Goal: Information Seeking & Learning: Learn about a topic

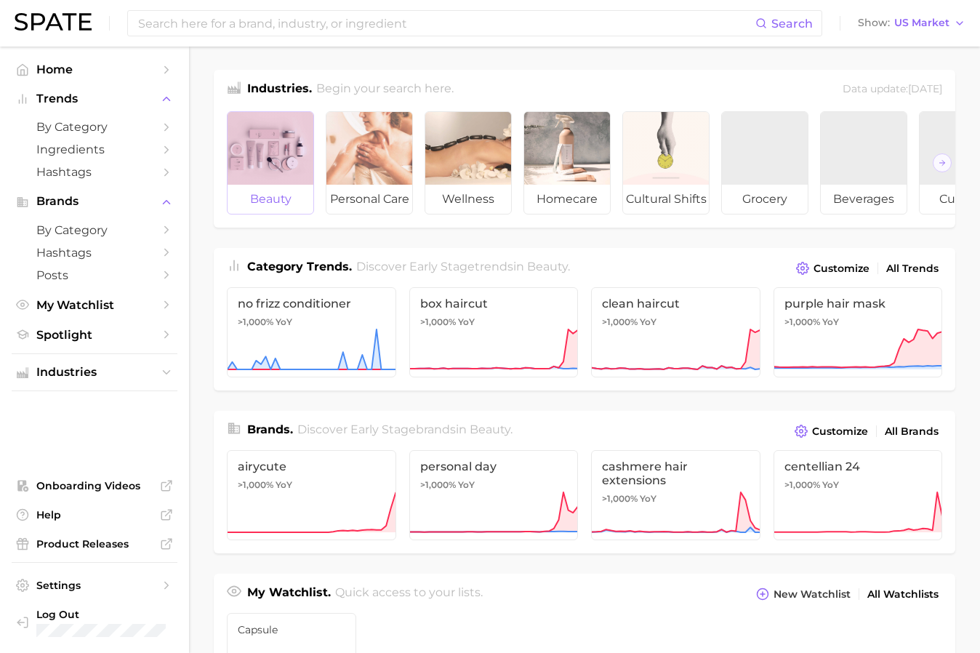
click at [278, 205] on span "beauty" at bounding box center [271, 199] width 86 height 29
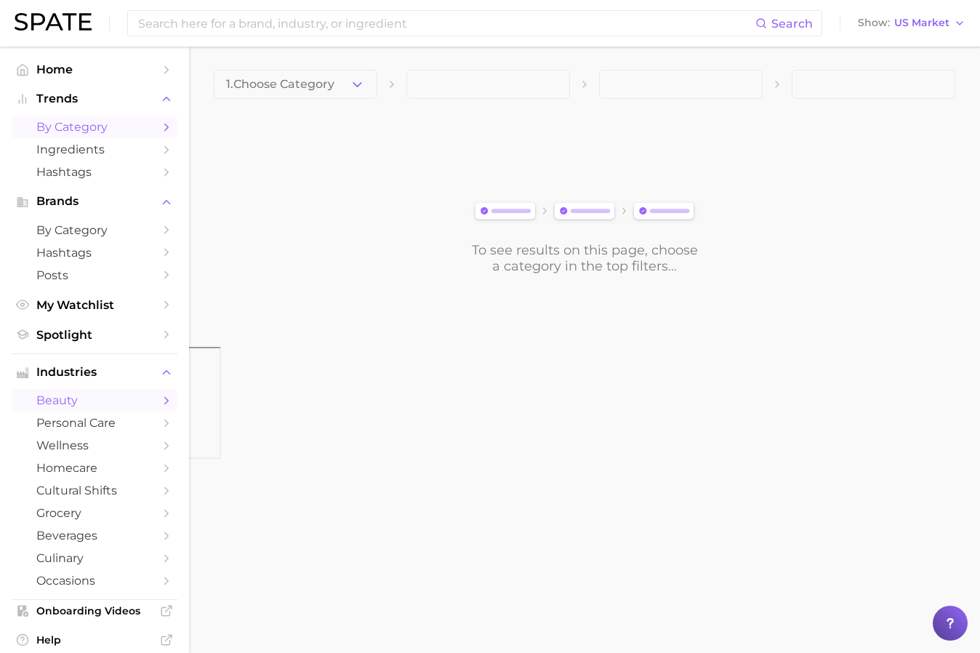
click at [166, 127] on icon "Sidebar" at bounding box center [166, 127] width 13 height 13
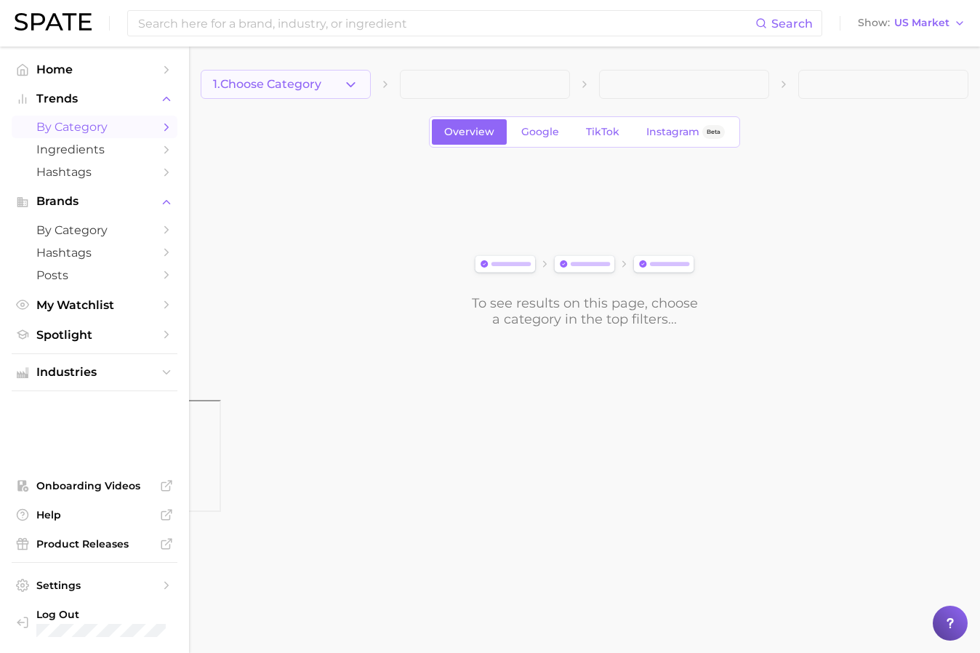
click at [353, 87] on icon "button" at bounding box center [350, 84] width 15 height 15
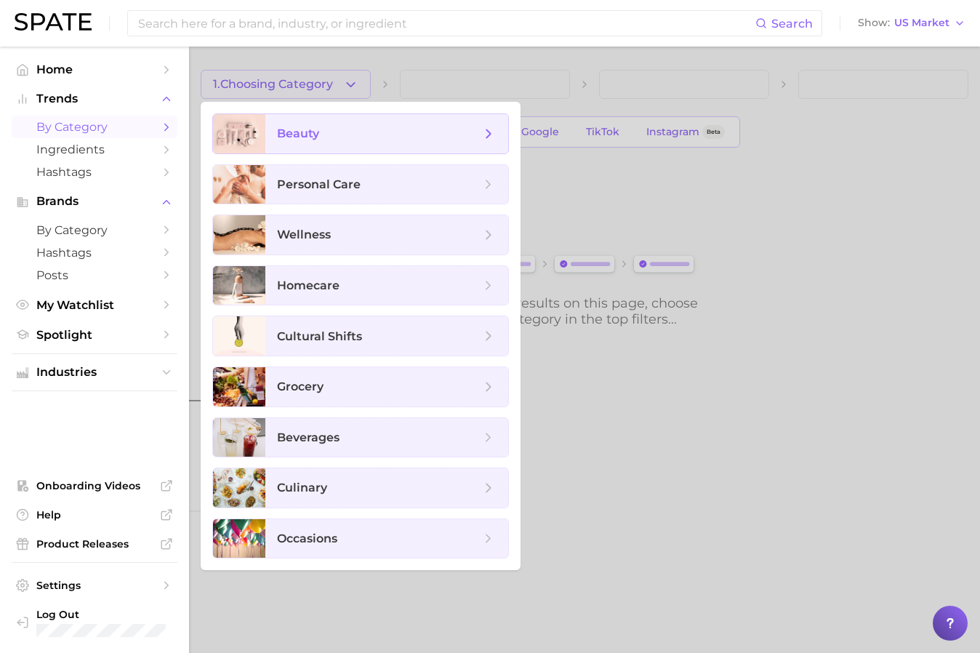
click at [424, 137] on span "beauty" at bounding box center [379, 134] width 204 height 16
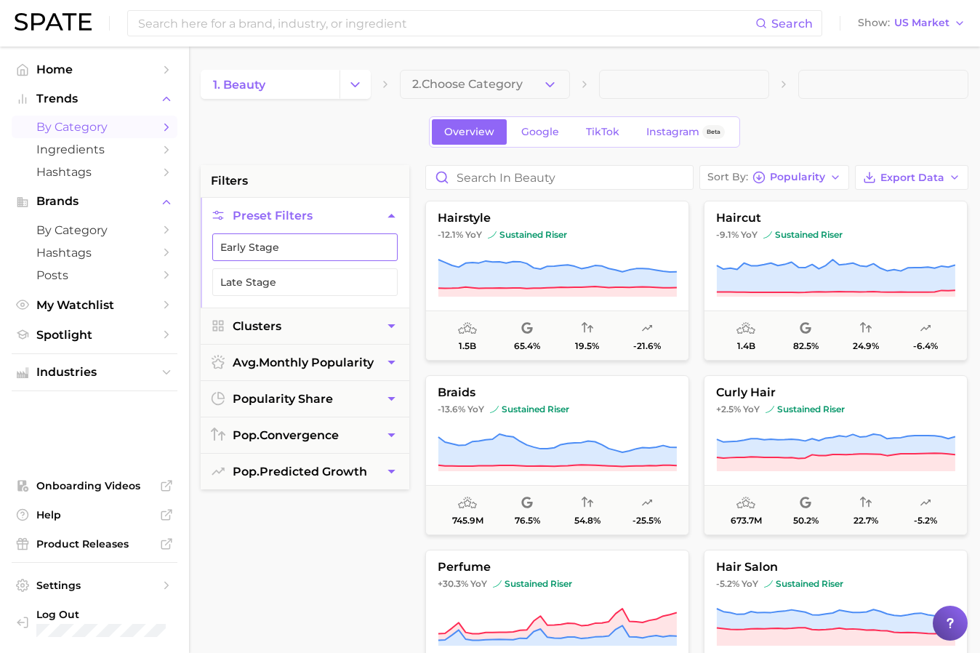
click at [366, 254] on button "Early Stage" at bounding box center [304, 247] width 185 height 28
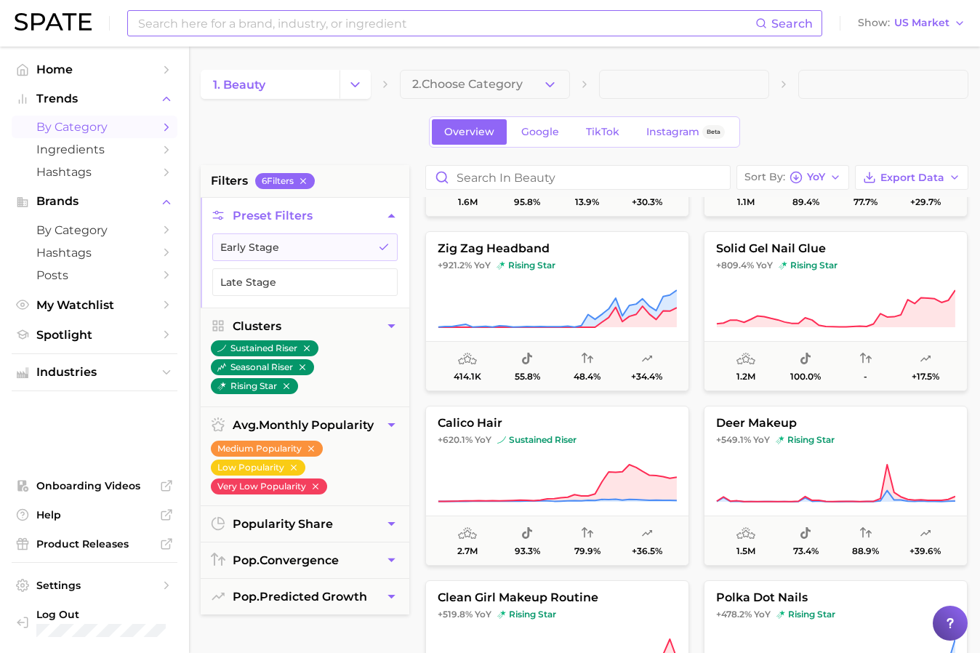
scroll to position [319, 0]
click at [487, 248] on span "zig zag headband" at bounding box center [557, 247] width 263 height 13
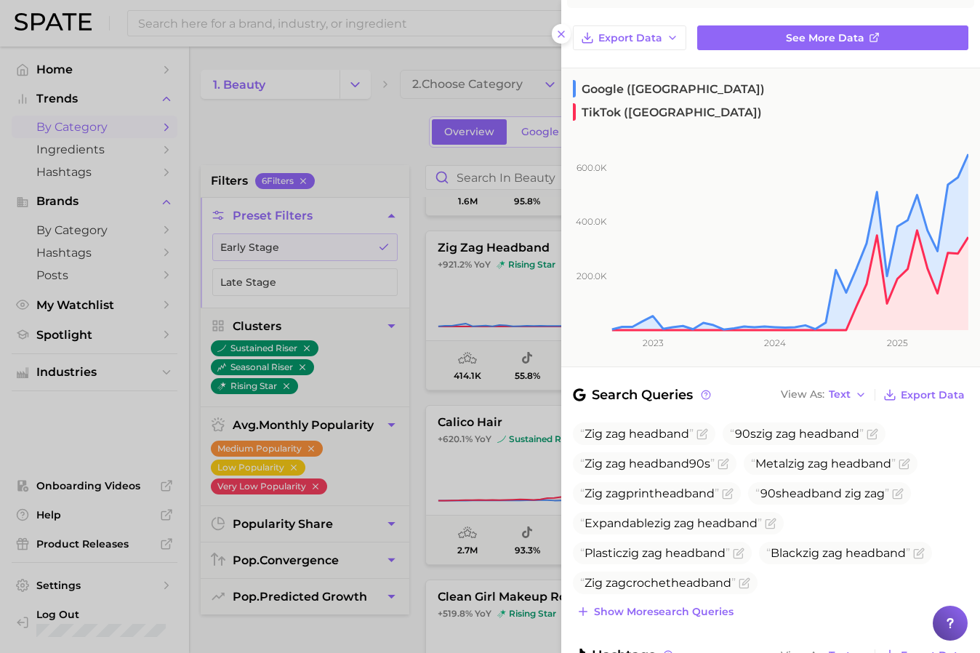
scroll to position [0, 0]
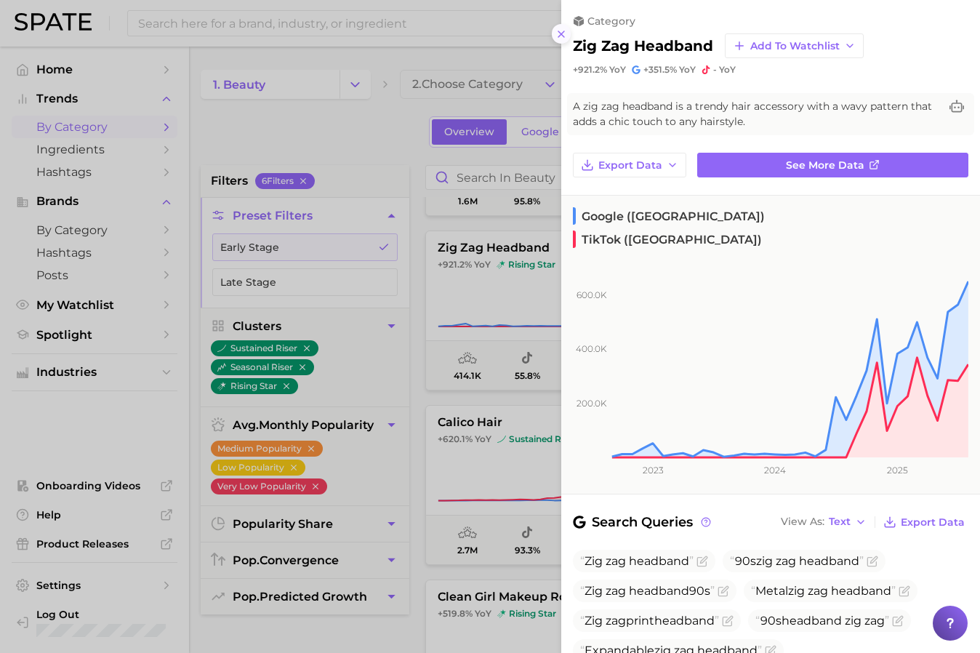
click at [566, 38] on icon at bounding box center [562, 34] width 12 height 12
